Goal: Find specific page/section: Find specific page/section

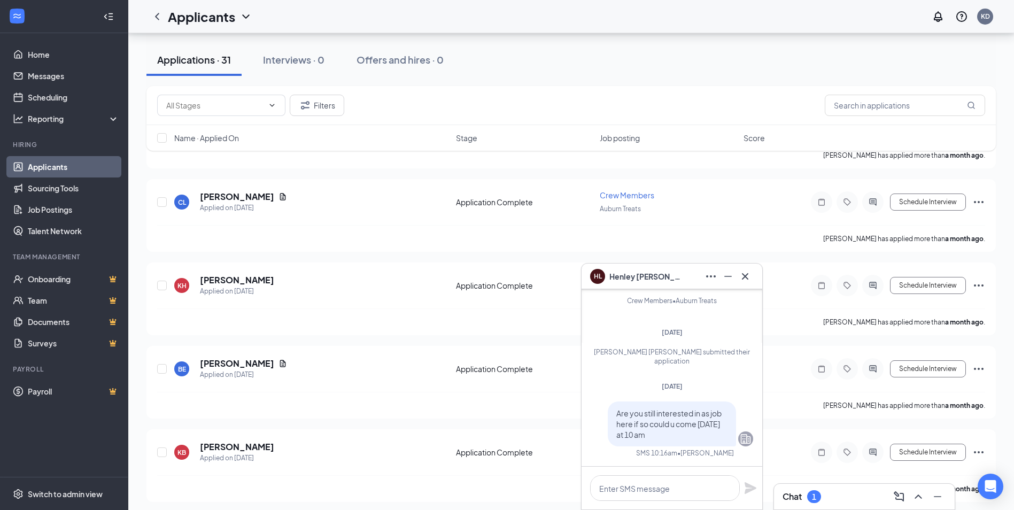
scroll to position [2356, 0]
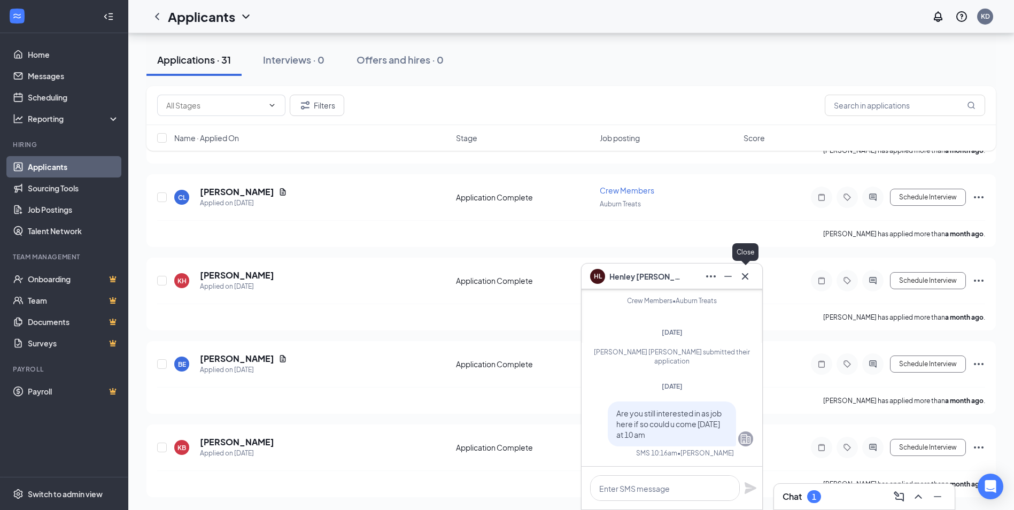
click at [749, 279] on icon "Cross" at bounding box center [744, 276] width 13 height 13
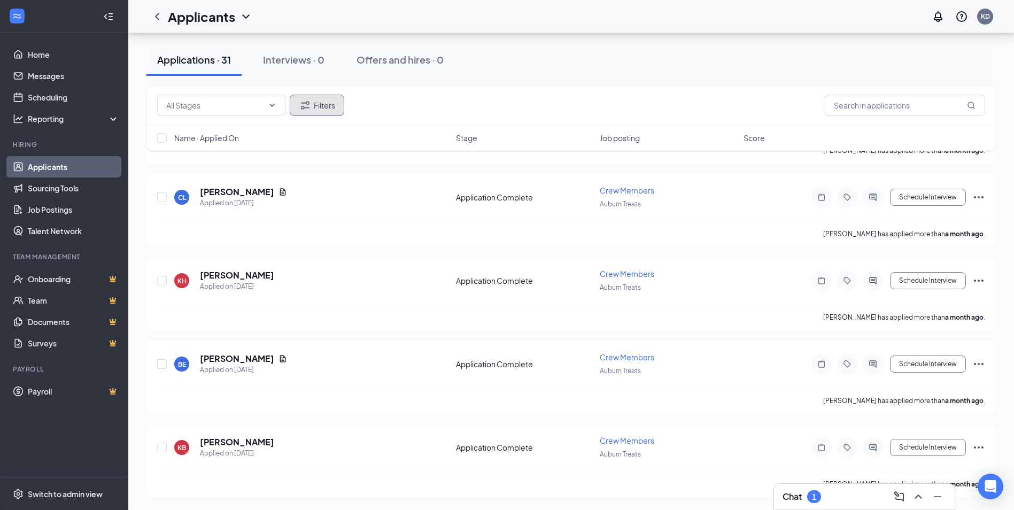
click at [316, 102] on button "Filters" at bounding box center [317, 105] width 54 height 21
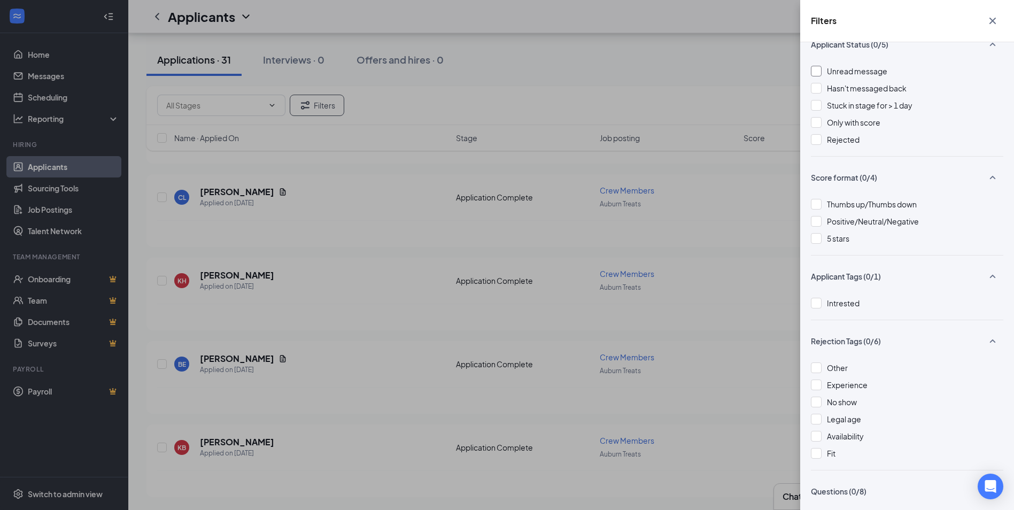
scroll to position [0, 0]
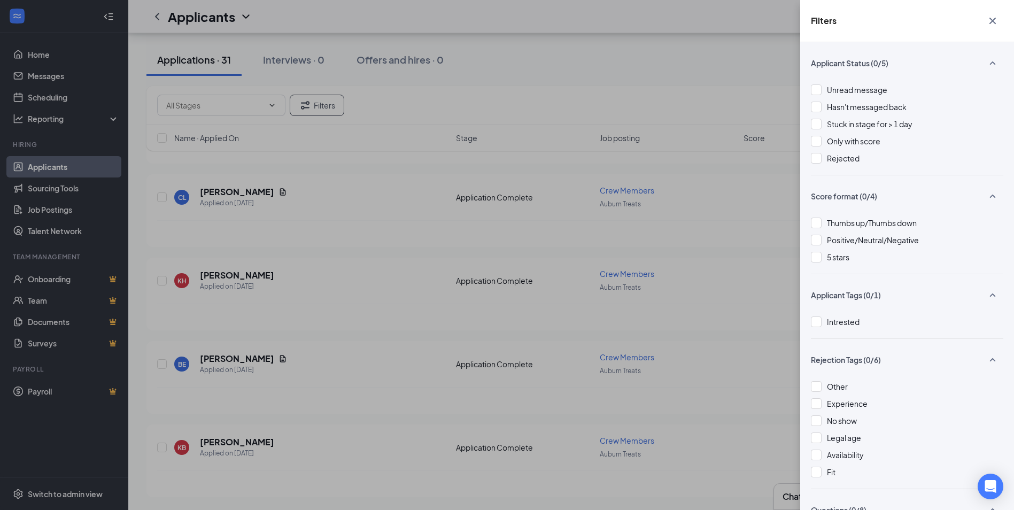
click at [990, 20] on icon "Cross" at bounding box center [992, 20] width 13 height 13
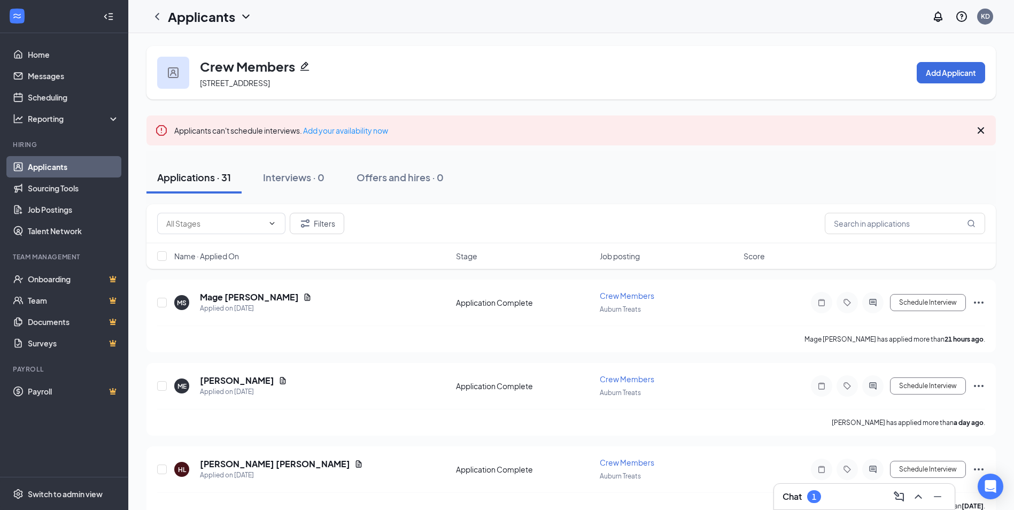
click at [217, 188] on button "Applications · 31" at bounding box center [193, 177] width 95 height 32
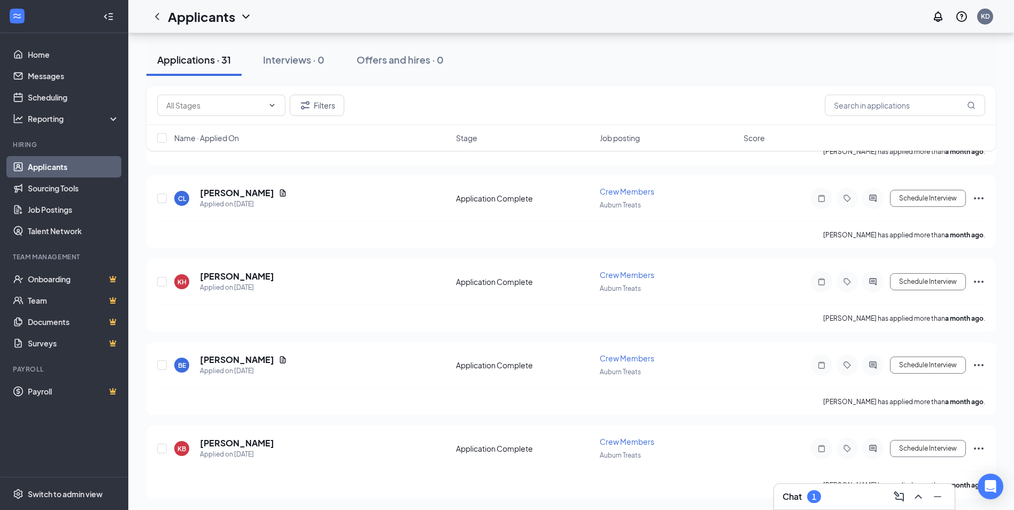
scroll to position [2356, 0]
click at [936, 497] on icon "Minimize" at bounding box center [937, 496] width 13 height 13
click at [73, 79] on link "Messages" at bounding box center [73, 75] width 91 height 21
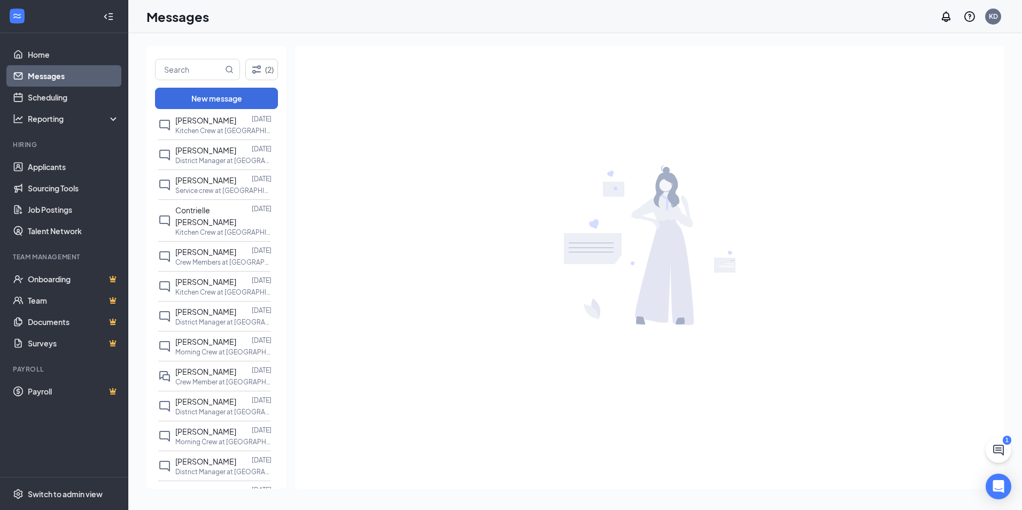
scroll to position [695, 0]
click at [259, 67] on icon "Filter" at bounding box center [256, 69] width 13 height 13
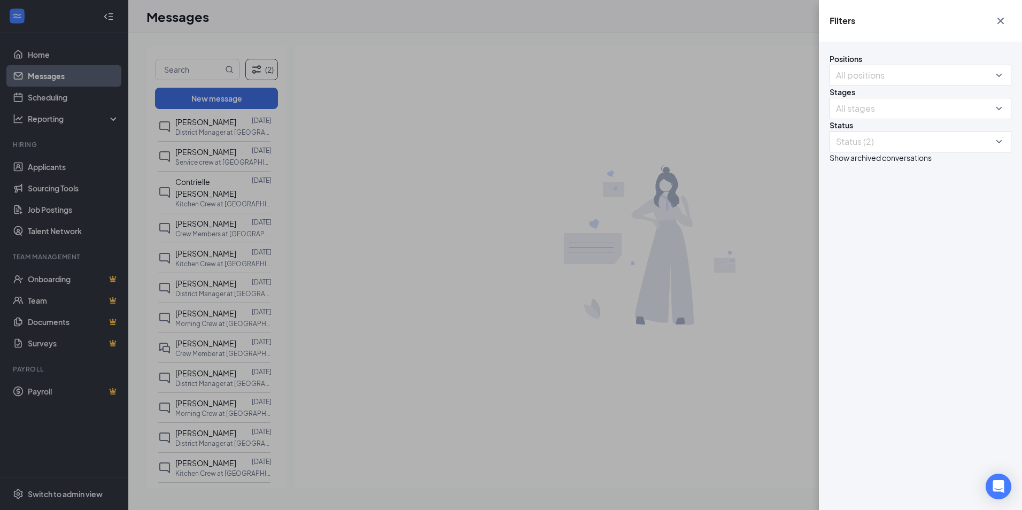
click at [262, 67] on div "Filters Positions All positions Stages All stages Status Status (2) Show archiv…" at bounding box center [511, 255] width 1022 height 510
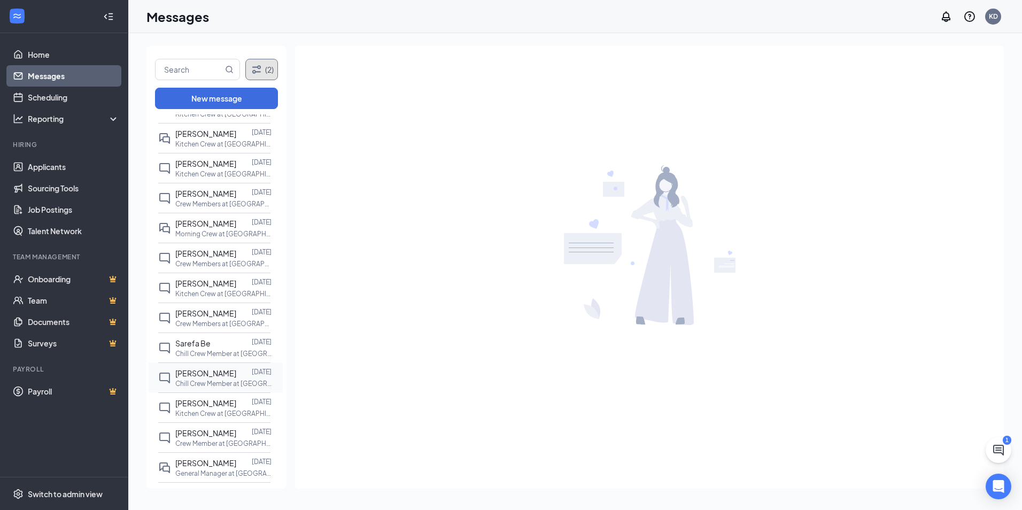
scroll to position [1947, 0]
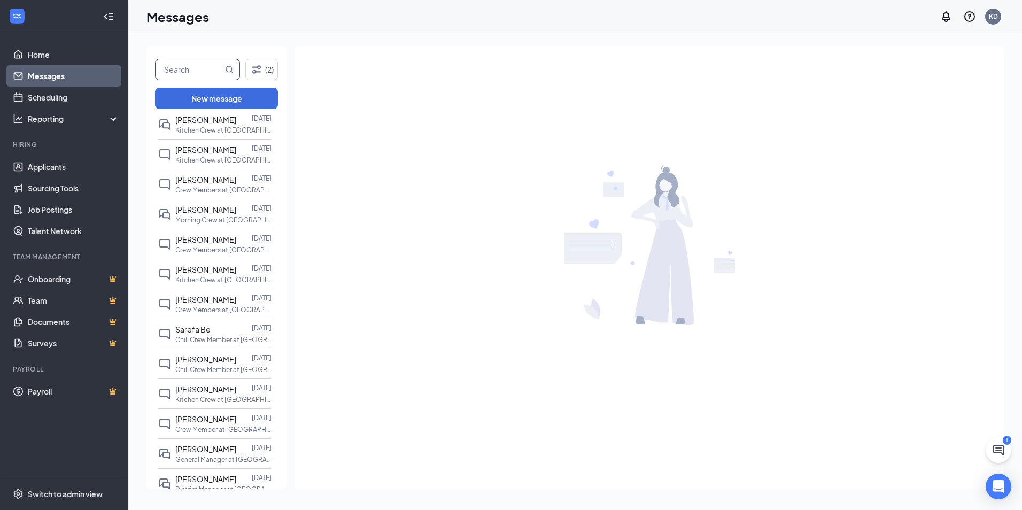
click at [190, 66] on input "text" at bounding box center [188, 69] width 67 height 20
type input "t"
type input "green"
click at [229, 70] on icon "MagnifyingGlass" at bounding box center [229, 69] width 9 height 9
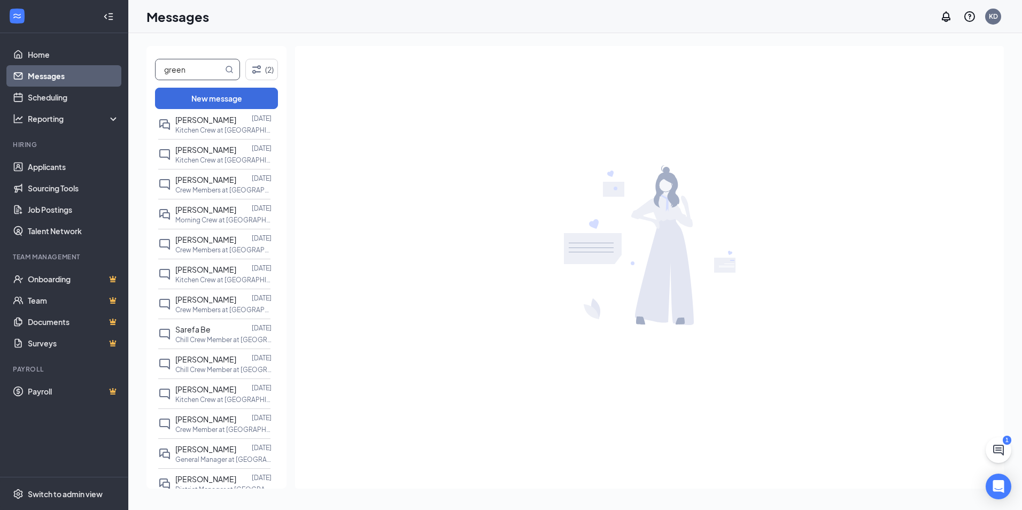
click at [229, 70] on icon "MagnifyingGlass" at bounding box center [229, 69] width 9 height 9
